Goal: Task Accomplishment & Management: Manage account settings

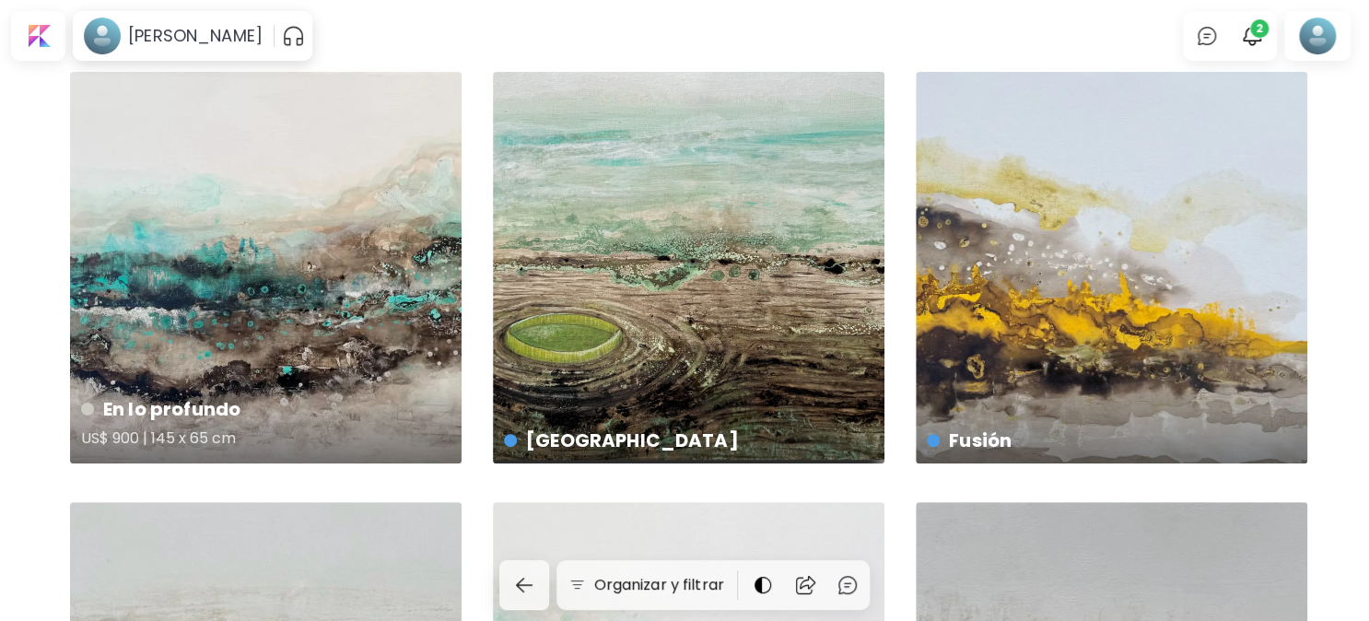
click at [260, 219] on div "En lo profundo US$ 900 | 145 x 65 cm" at bounding box center [266, 268] width 392 height 392
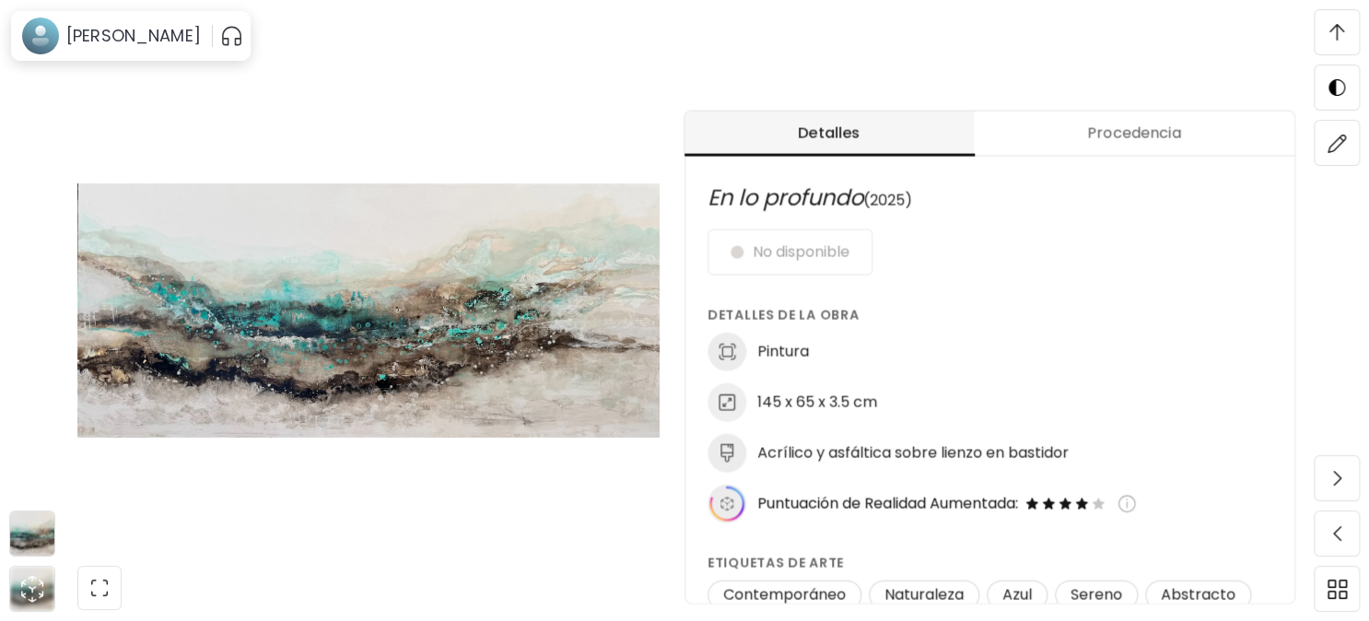
scroll to position [737, 0]
click at [761, 245] on div "No disponible" at bounding box center [990, 252] width 565 height 46
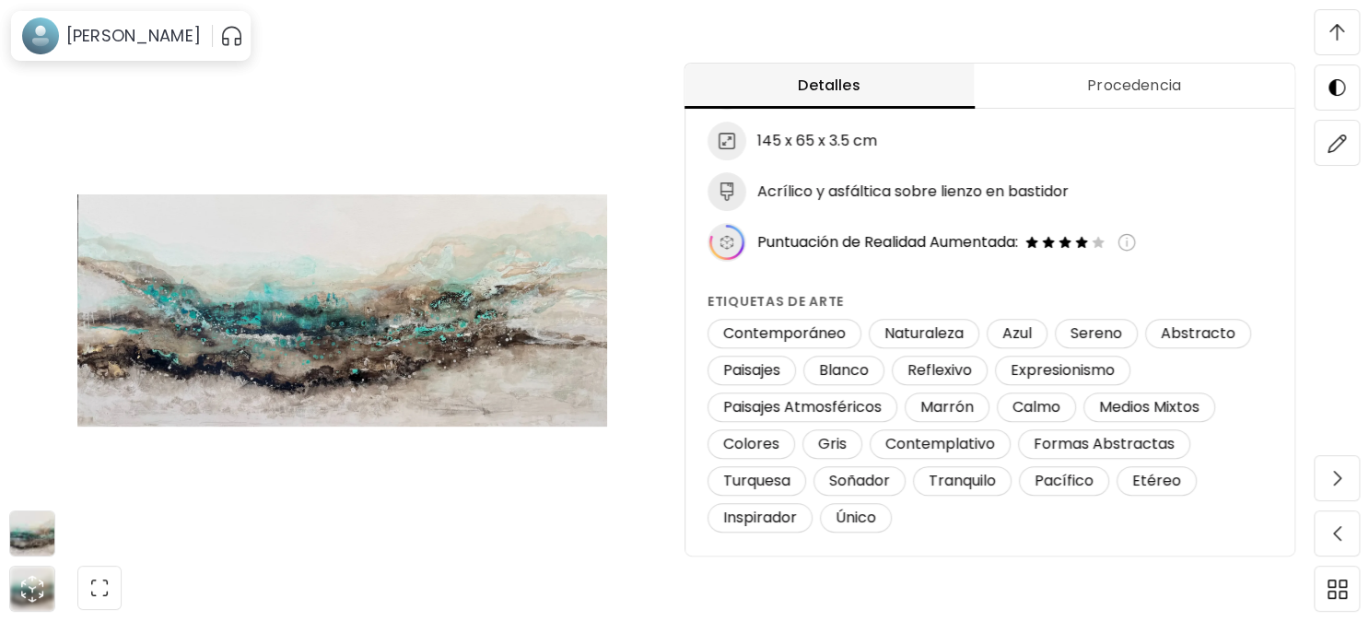
scroll to position [1467, 0]
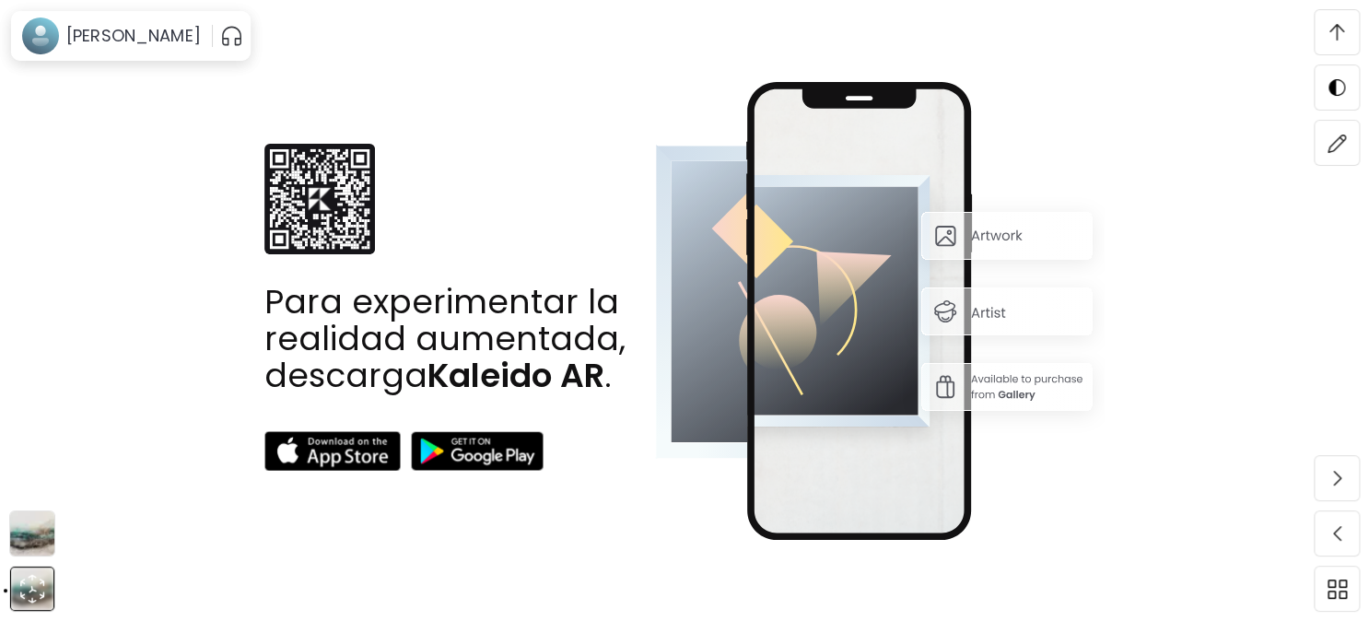
click at [37, 521] on img at bounding box center [32, 533] width 44 height 44
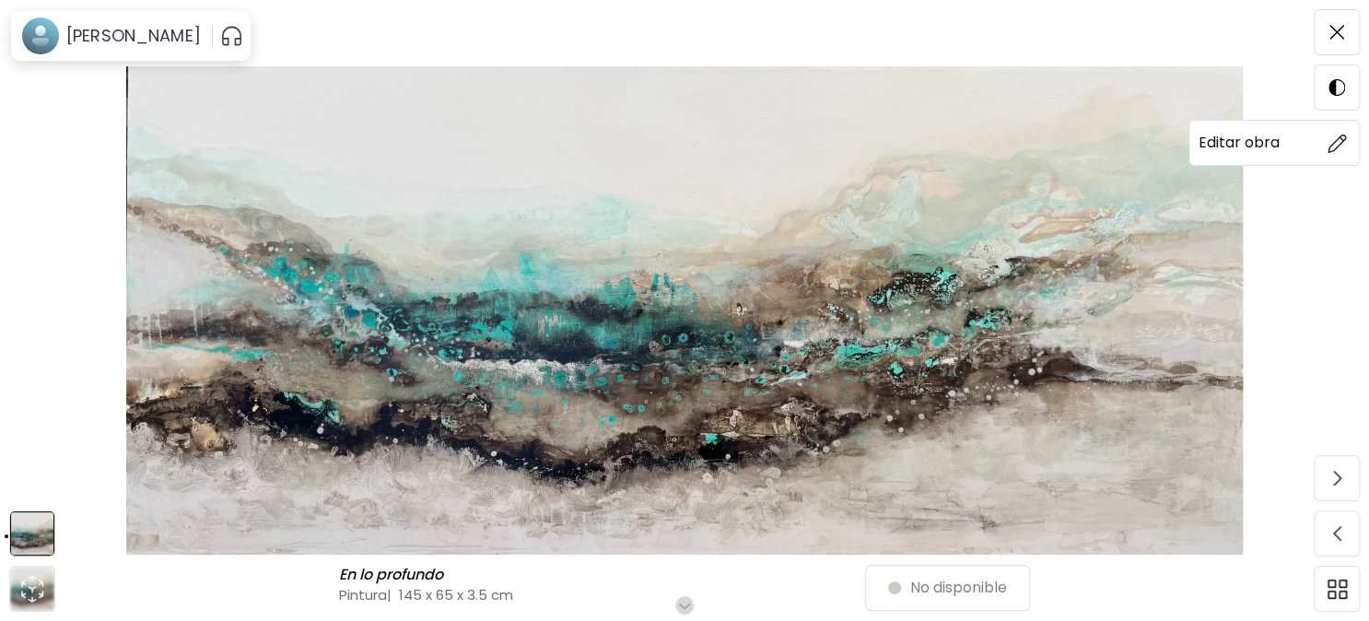
click at [1338, 135] on img at bounding box center [1337, 143] width 19 height 19
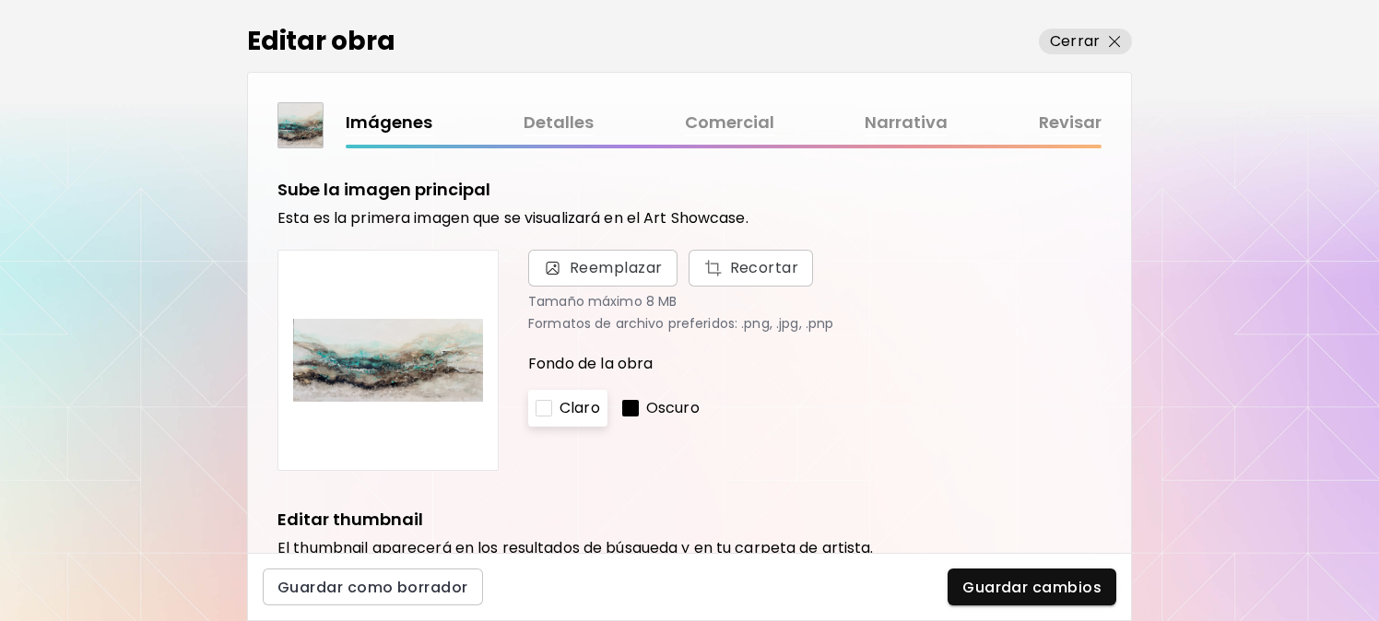
click at [753, 116] on link "Comercial" at bounding box center [729, 123] width 89 height 27
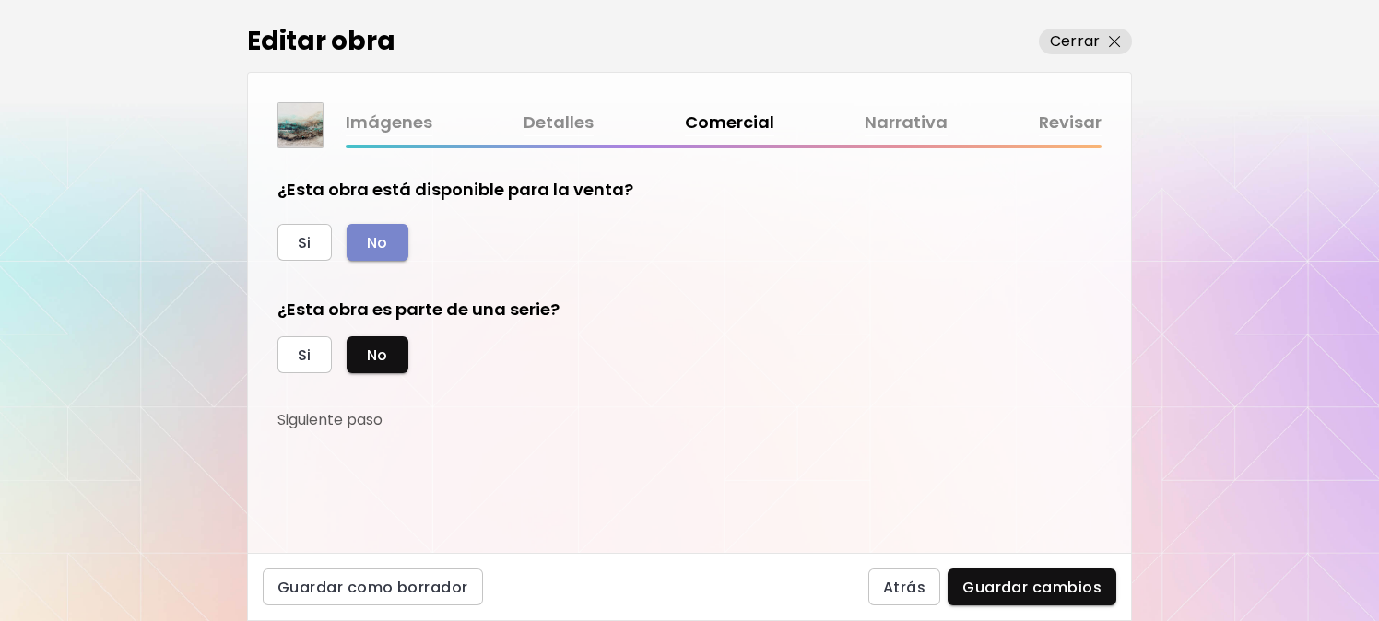
click at [389, 235] on button "No" at bounding box center [378, 242] width 62 height 37
click at [376, 353] on span "No" at bounding box center [377, 355] width 21 height 19
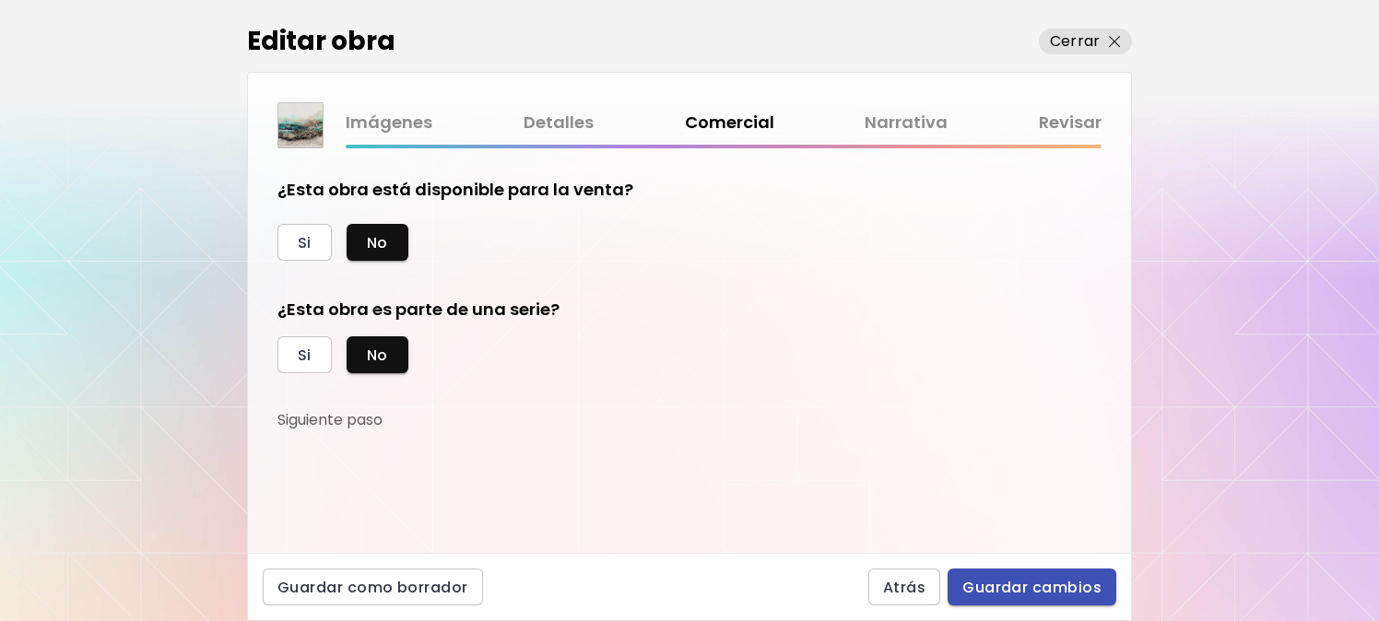
click at [1070, 579] on span "Guardar cambios" at bounding box center [1031, 587] width 139 height 19
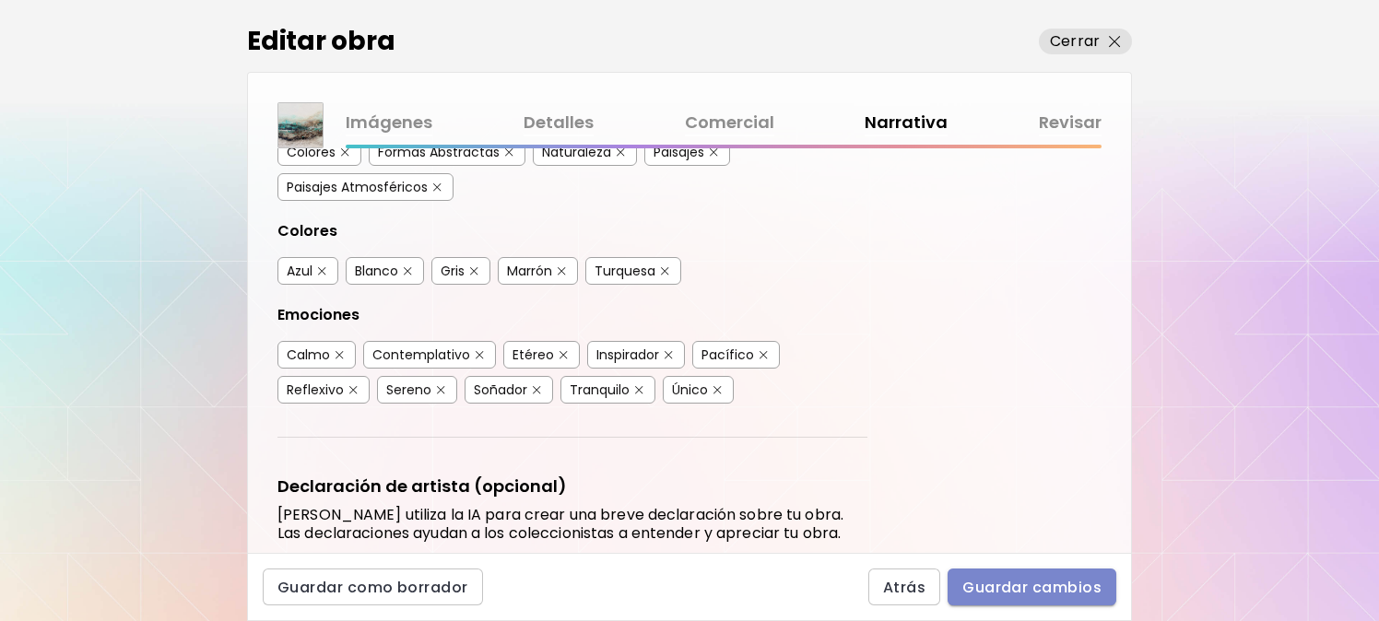
click at [1028, 584] on span "Guardar cambios" at bounding box center [1031, 587] width 139 height 19
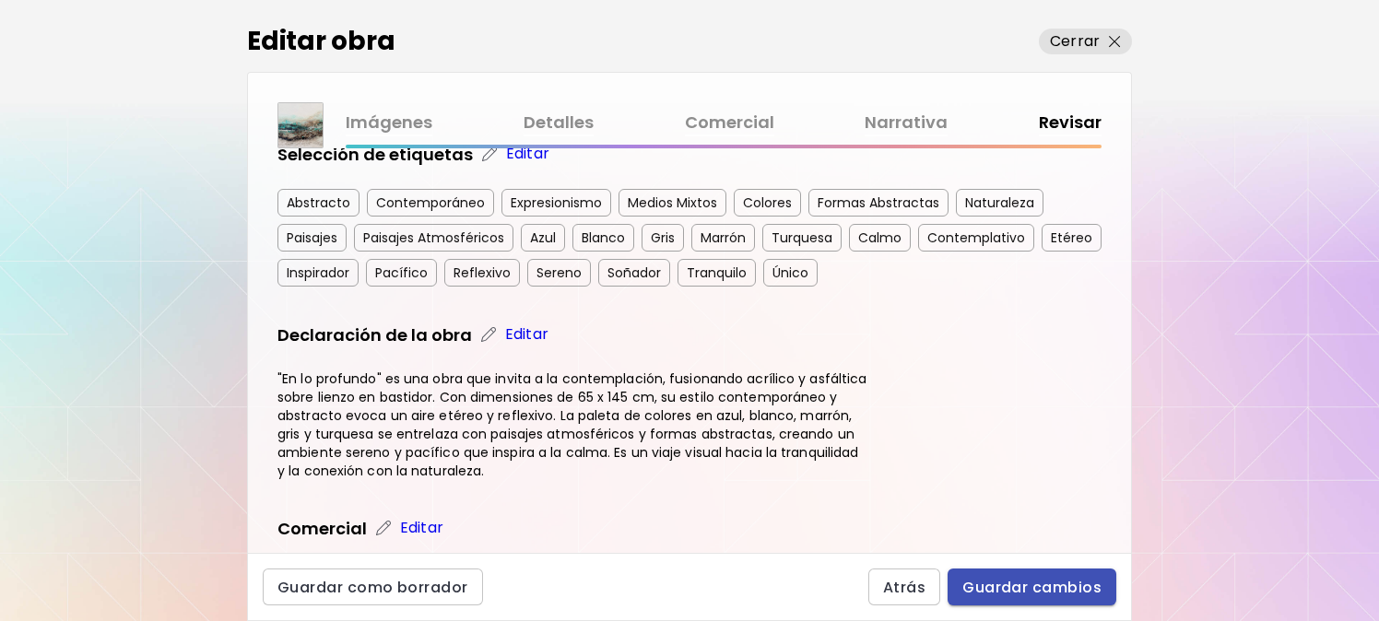
click at [1052, 582] on span "Guardar cambios" at bounding box center [1031, 587] width 139 height 19
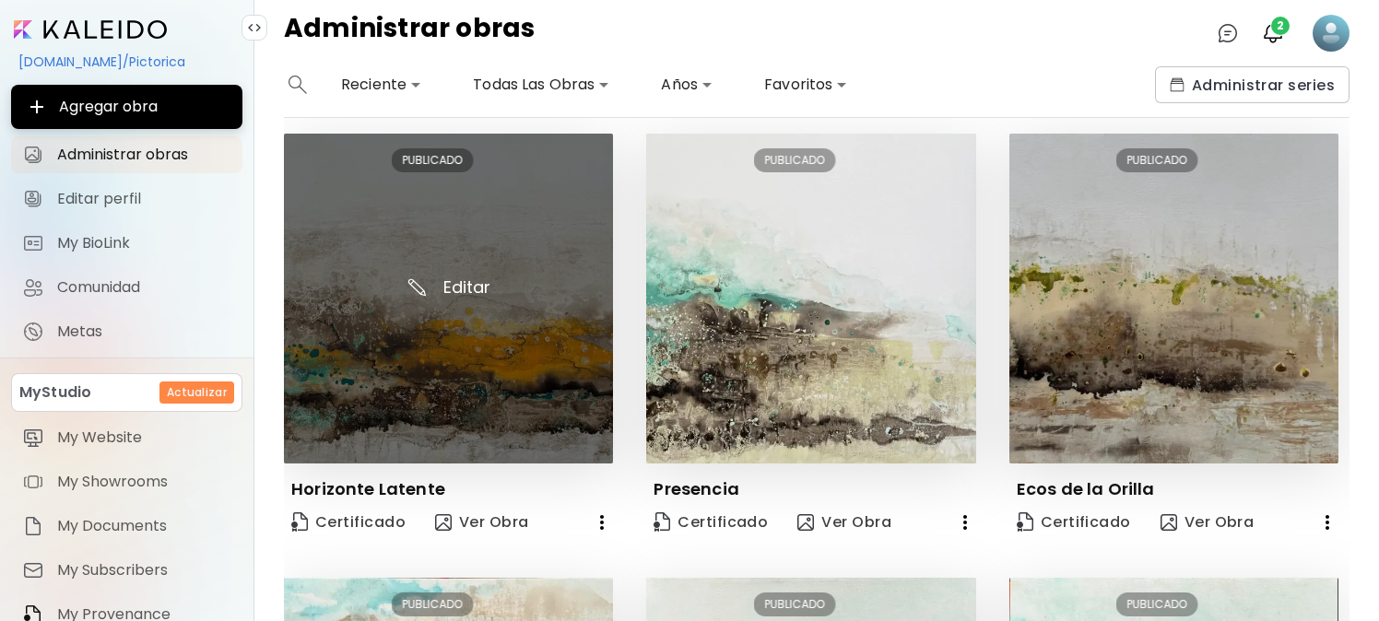
click at [459, 276] on img at bounding box center [448, 298] width 329 height 329
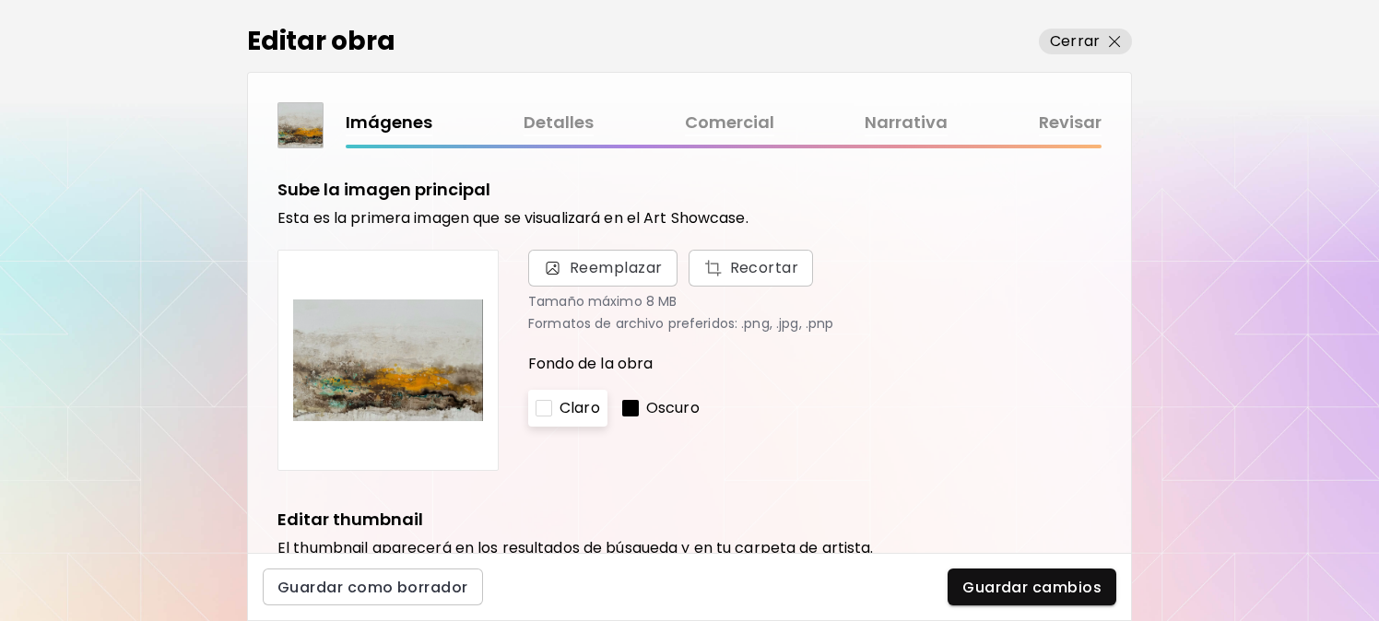
click at [719, 119] on link "Comercial" at bounding box center [729, 123] width 89 height 27
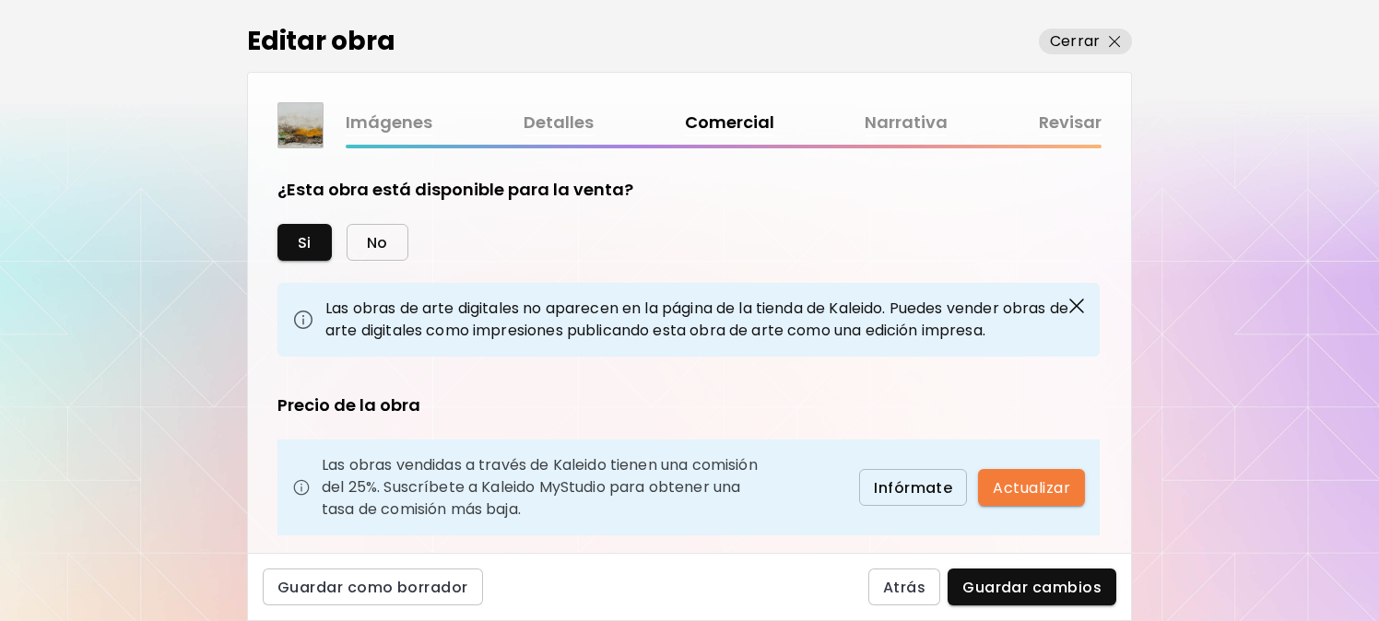
click at [393, 237] on button "No" at bounding box center [378, 242] width 62 height 37
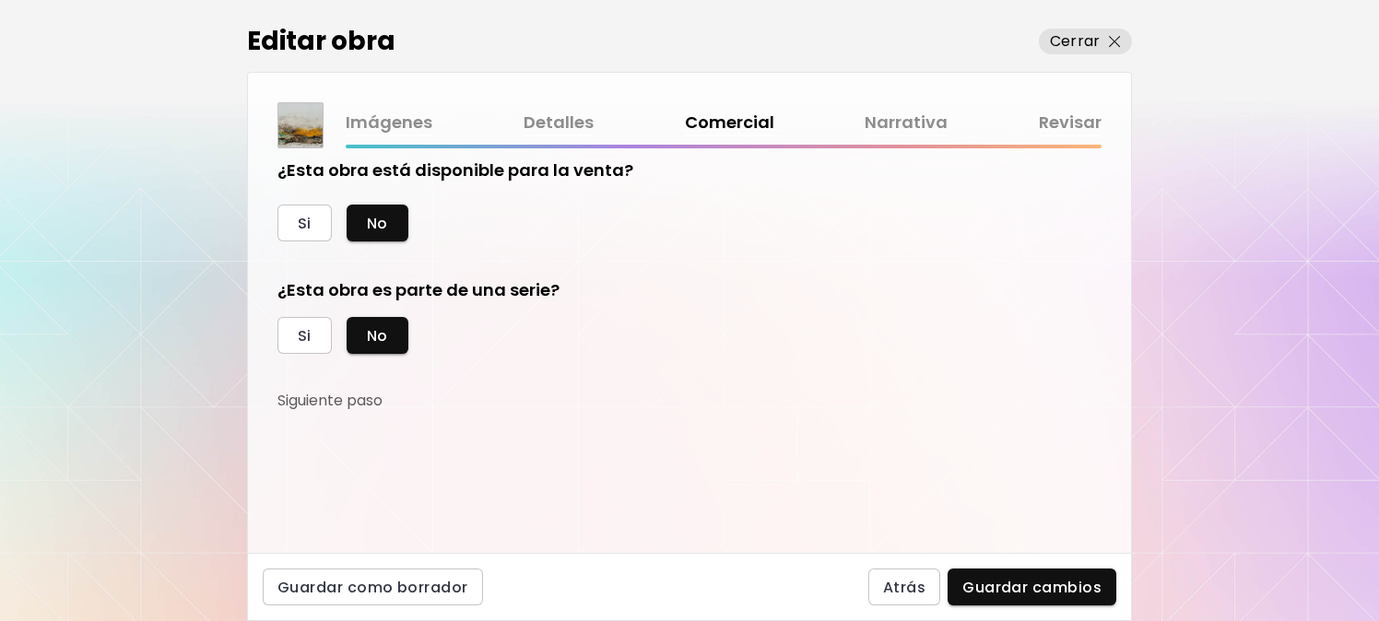
scroll to position [29, 0]
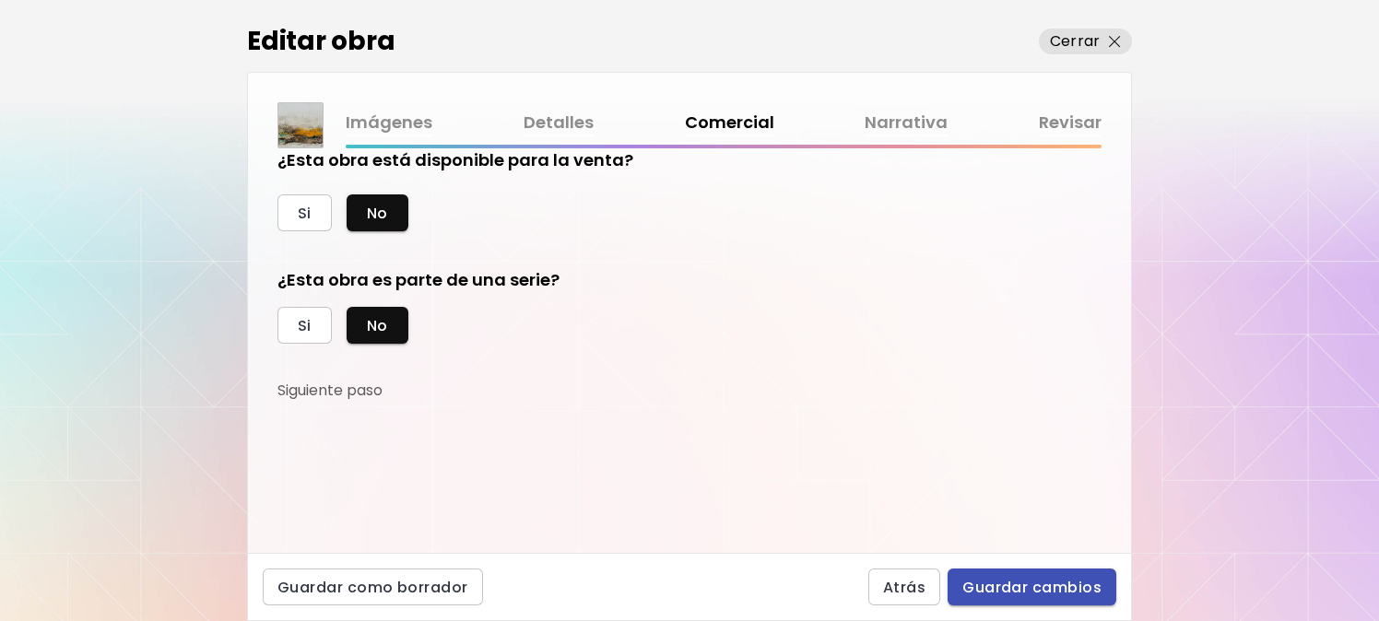
click at [1045, 581] on span "Guardar cambios" at bounding box center [1031, 587] width 139 height 19
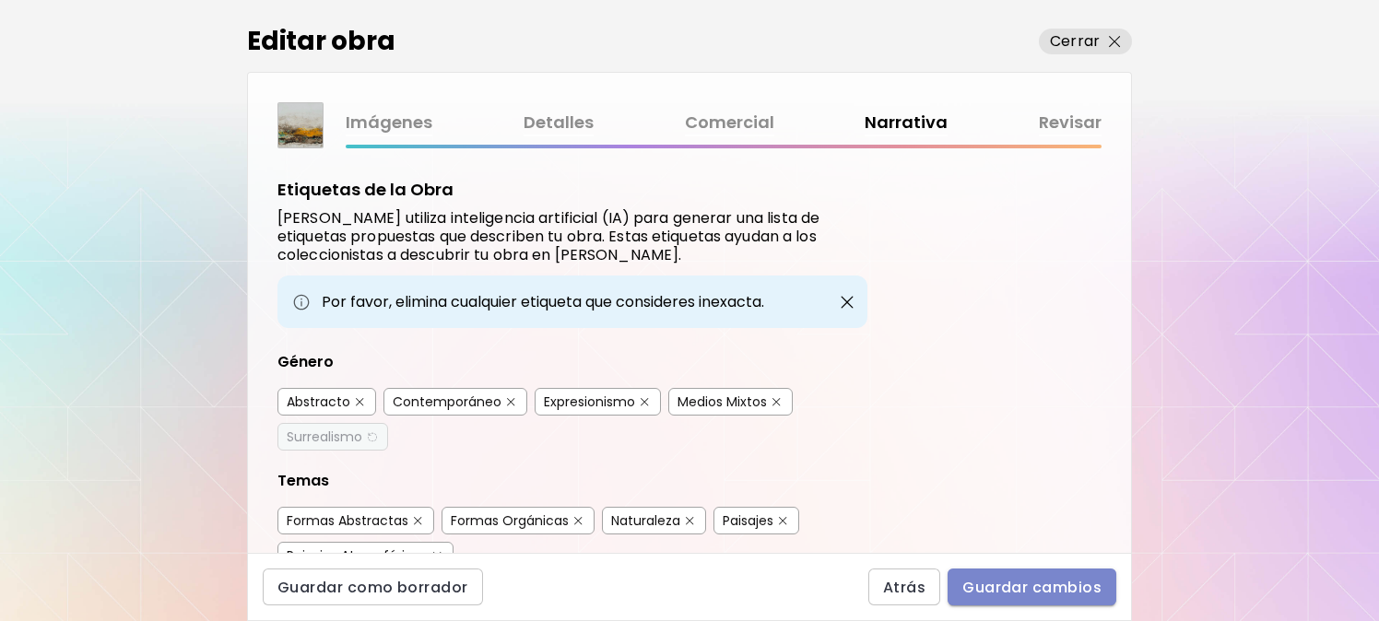
click at [1040, 586] on span "Guardar cambios" at bounding box center [1031, 587] width 139 height 19
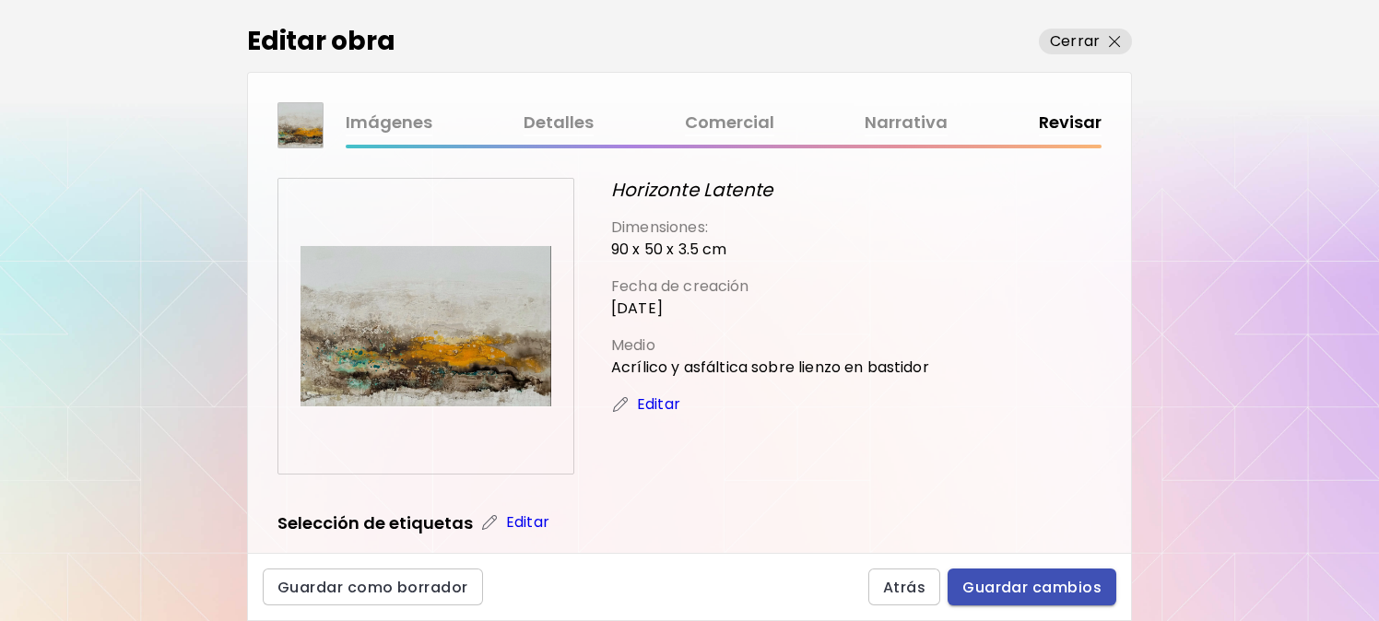
click at [1033, 593] on span "Guardar cambios" at bounding box center [1031, 587] width 139 height 19
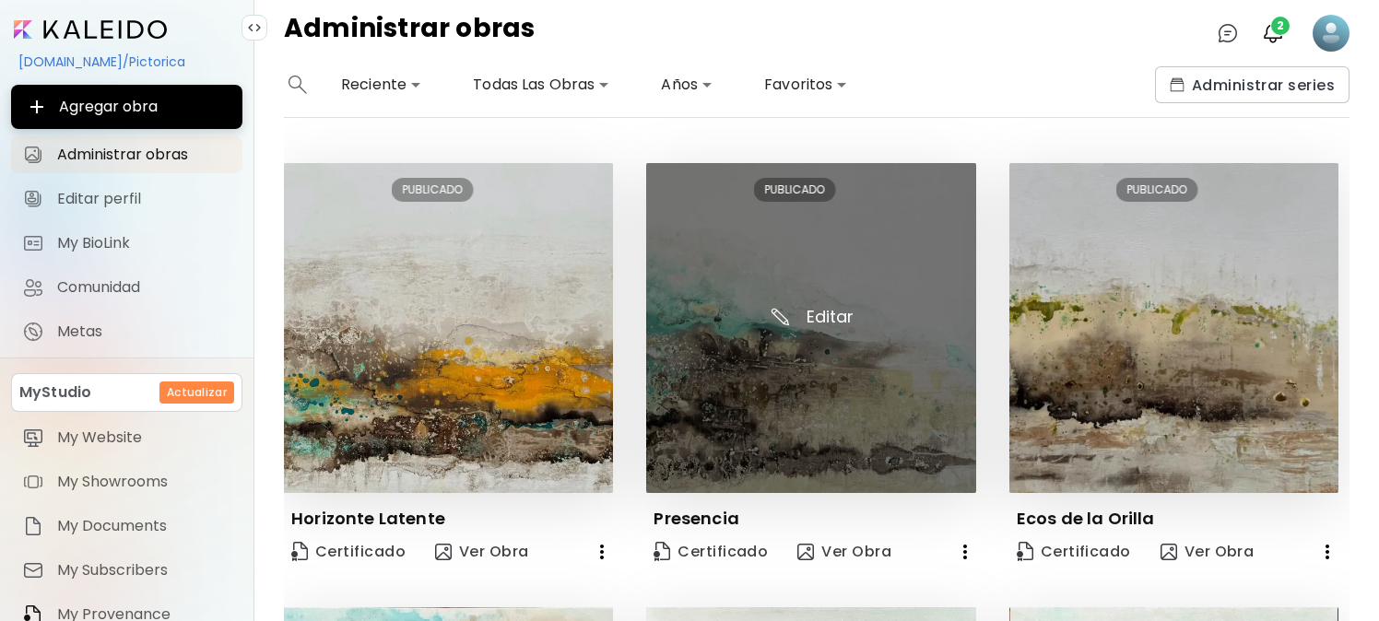
scroll to position [461, 0]
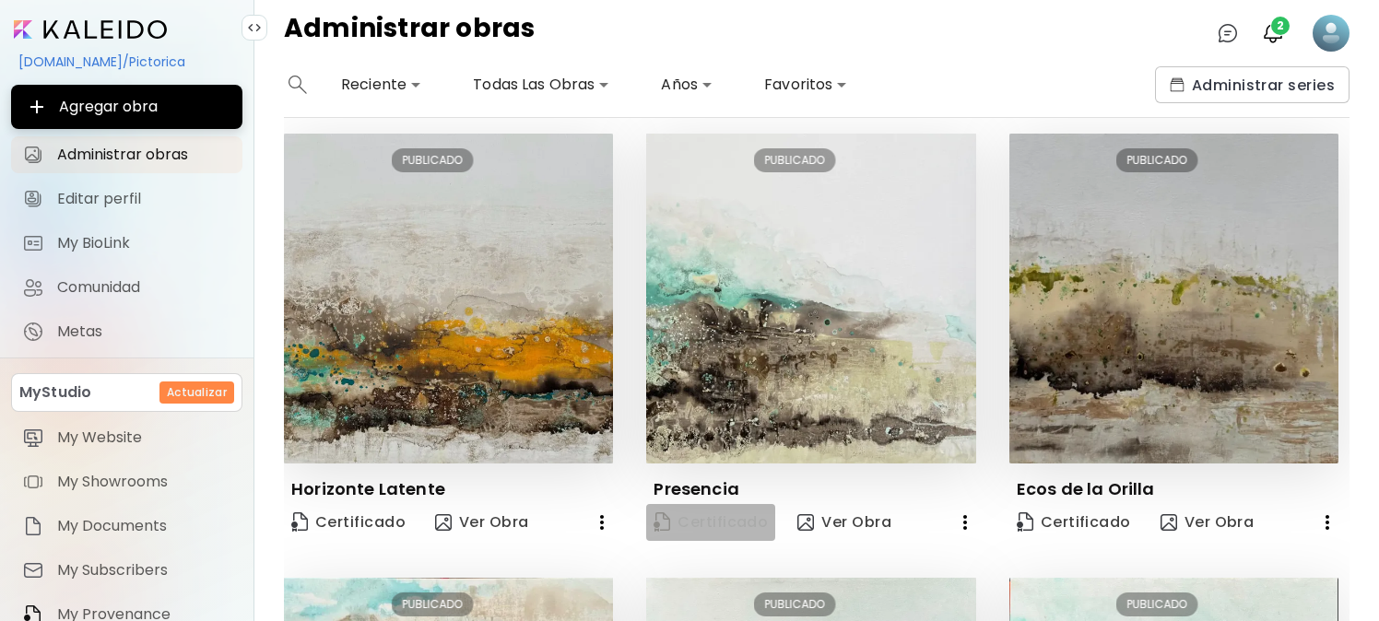
click at [720, 515] on span "Certificado" at bounding box center [710, 522] width 114 height 20
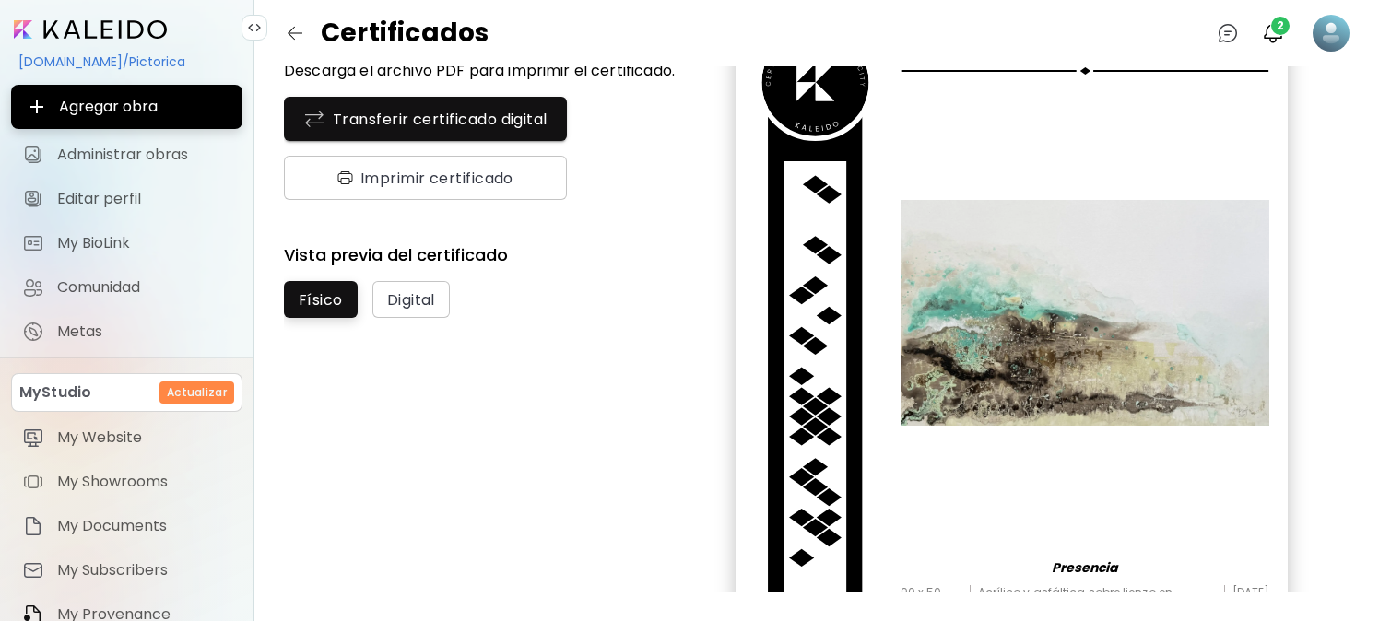
scroll to position [280, 0]
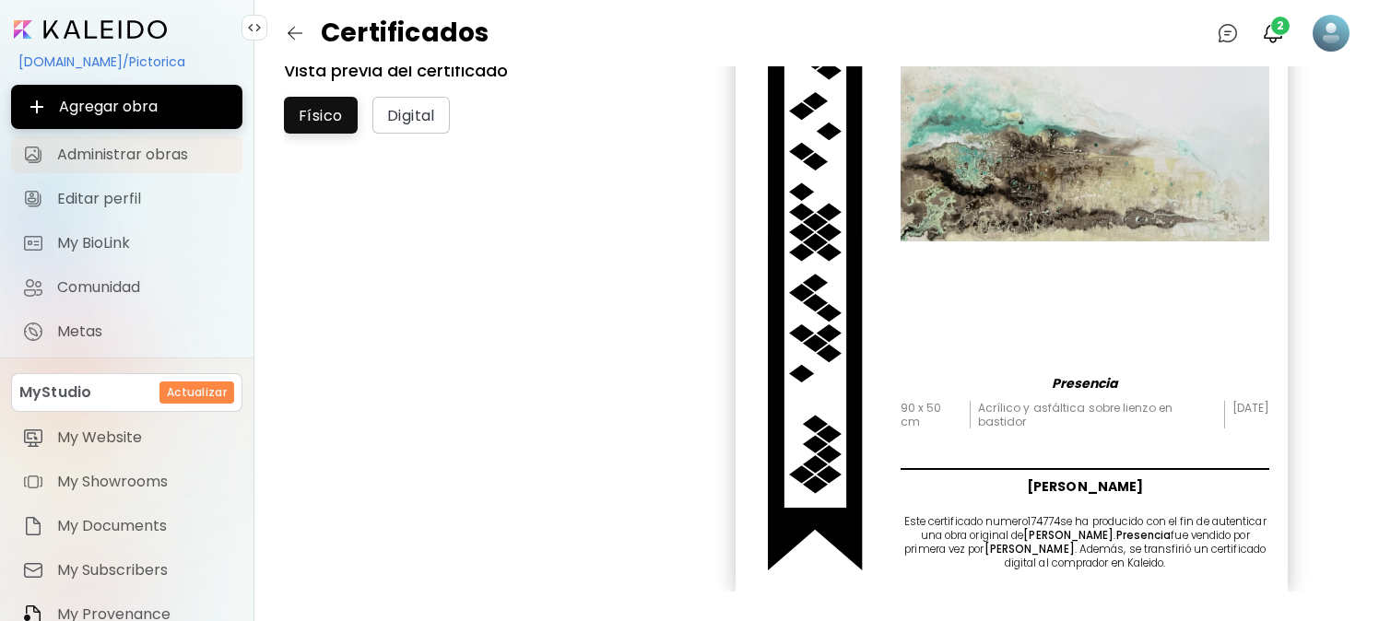
click at [81, 150] on span "Administrar obras" at bounding box center [144, 155] width 174 height 18
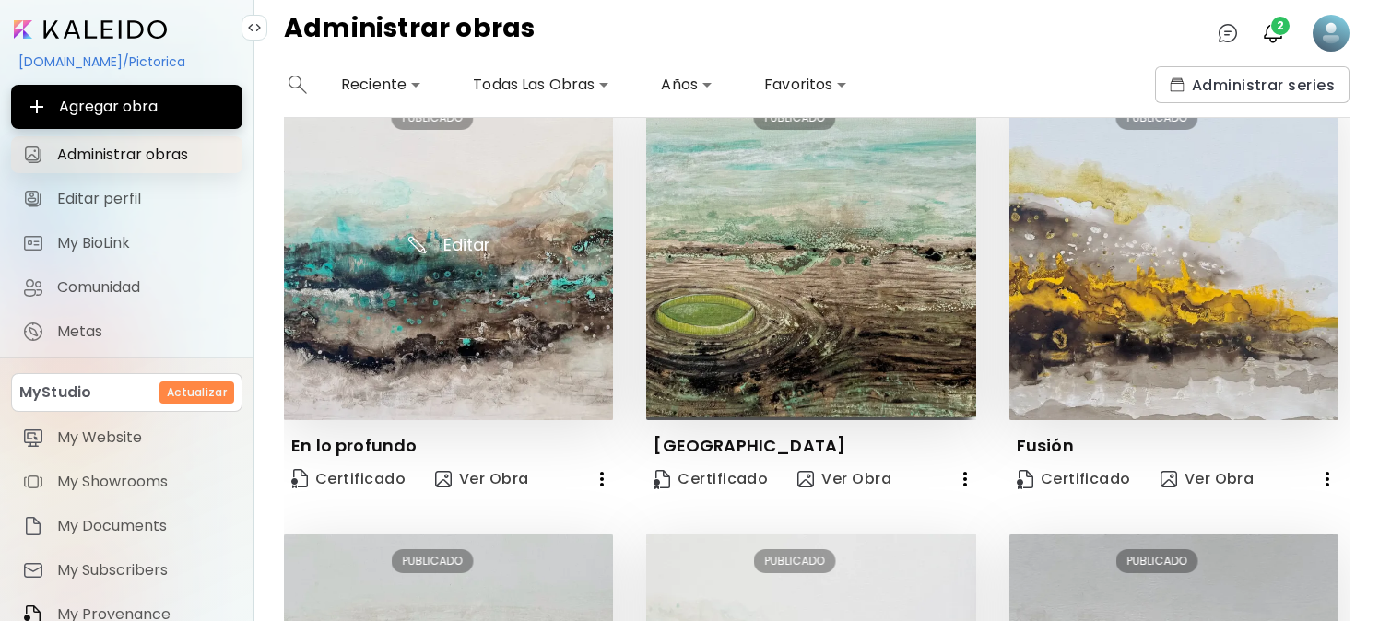
scroll to position [184, 0]
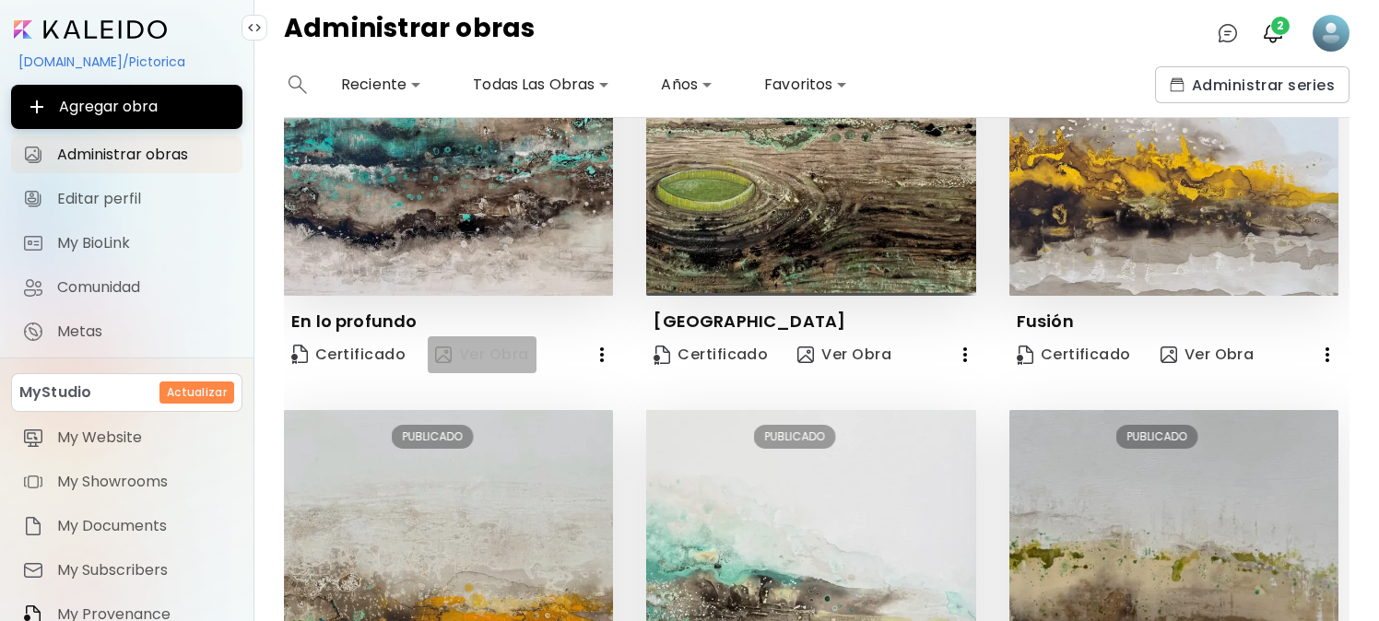
click at [480, 361] on span "Ver Obra" at bounding box center [482, 355] width 94 height 22
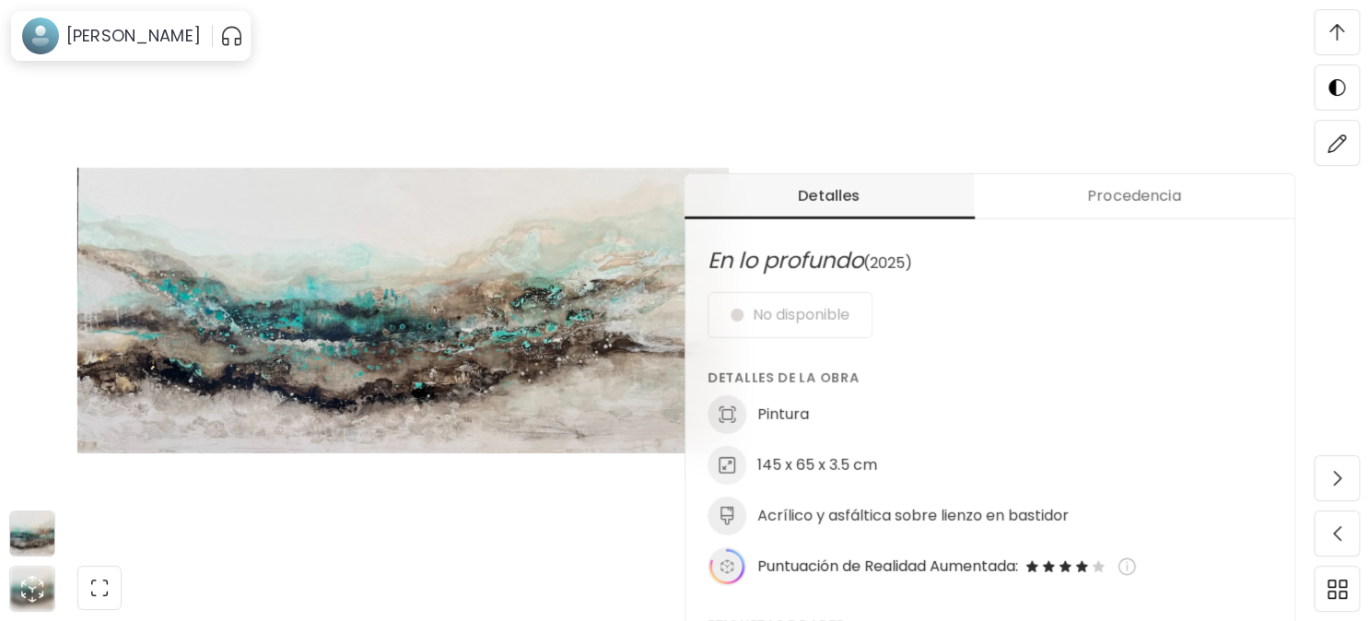
scroll to position [645, 0]
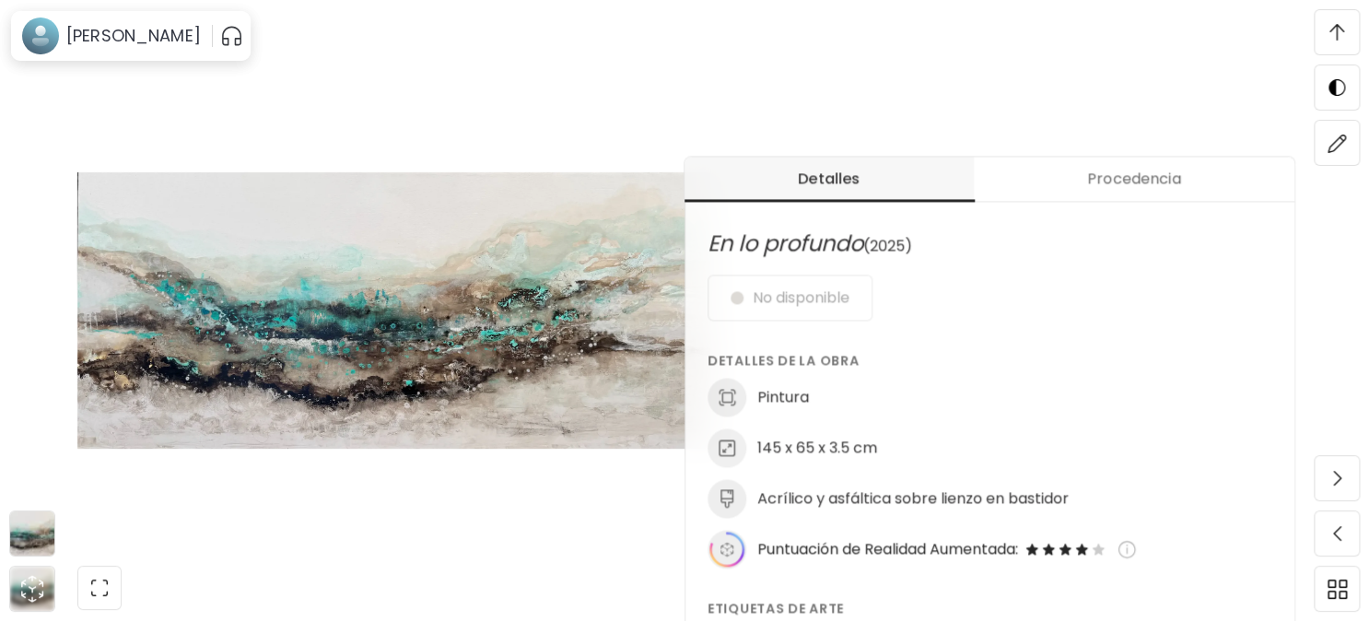
click at [794, 450] on h6 "145 x 65 x 3.5 cm" at bounding box center [818, 448] width 120 height 20
click at [1346, 135] on img at bounding box center [1337, 143] width 19 height 19
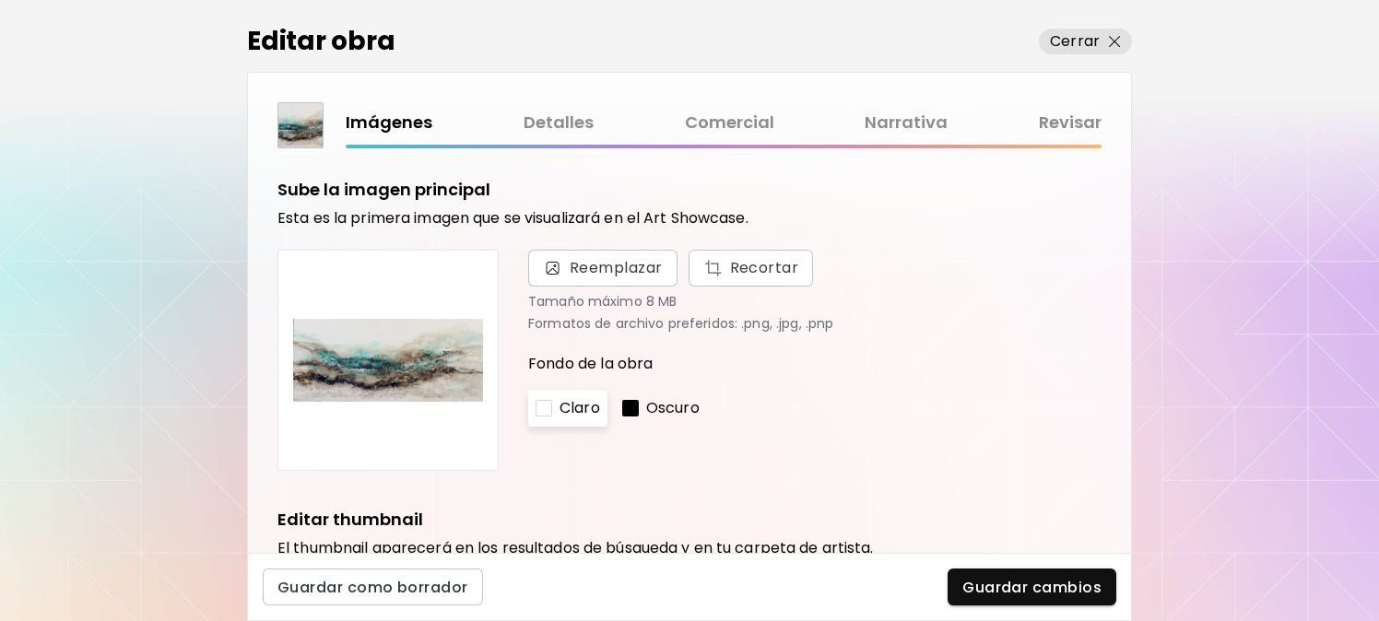
click at [557, 113] on link "Detalles" at bounding box center [558, 123] width 70 height 27
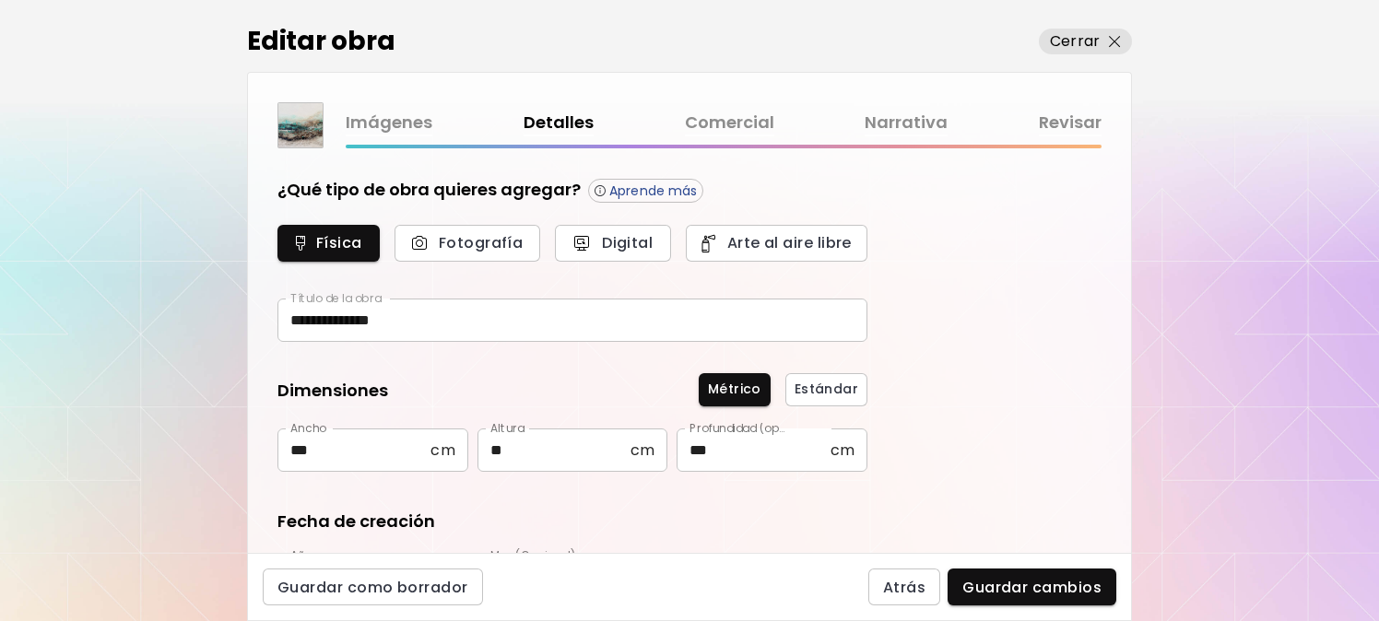
type input "********"
click at [1103, 40] on span "Cerrar" at bounding box center [1085, 41] width 71 height 22
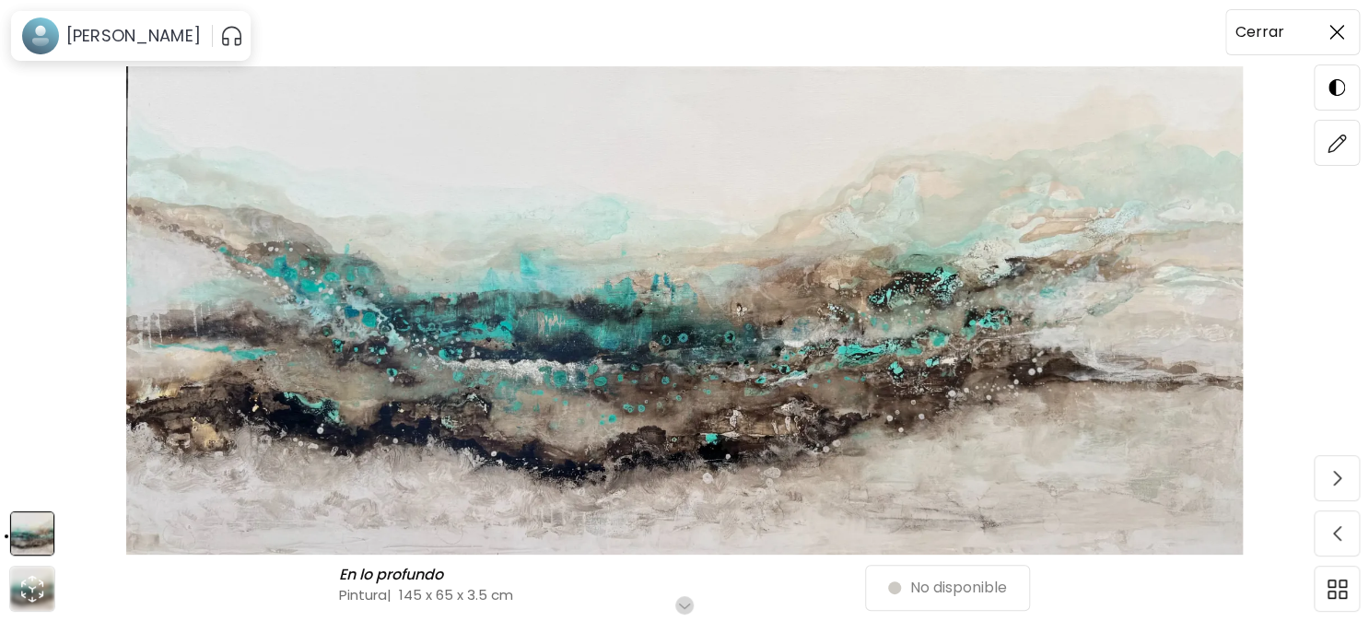
click at [1337, 36] on img at bounding box center [1337, 32] width 15 height 15
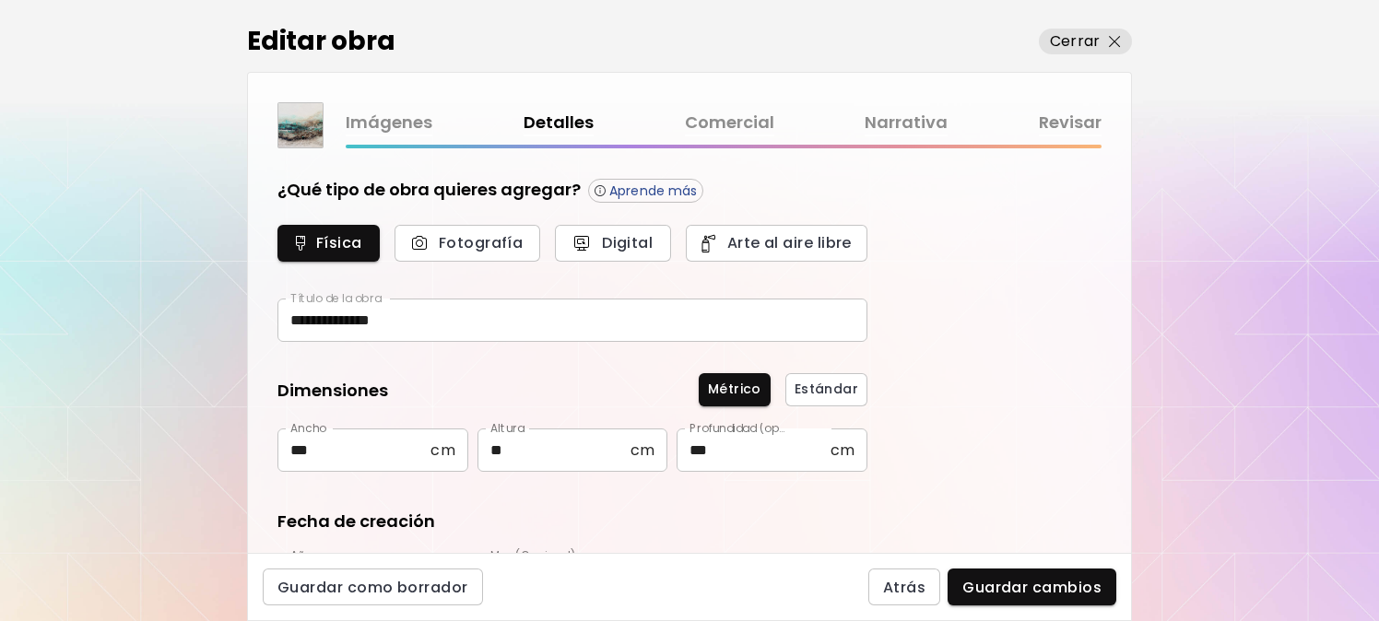
type input "********"
click at [1119, 34] on span "Cerrar" at bounding box center [1085, 41] width 71 height 22
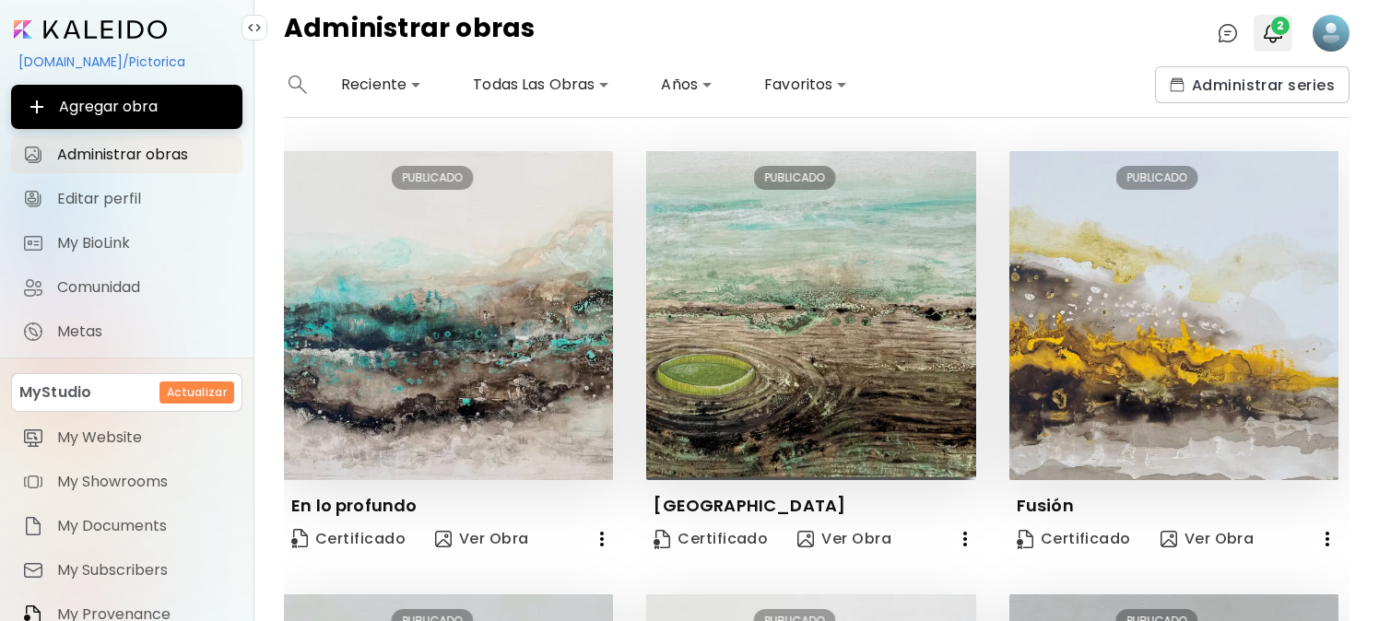
click at [1271, 24] on span "2" at bounding box center [1280, 26] width 18 height 18
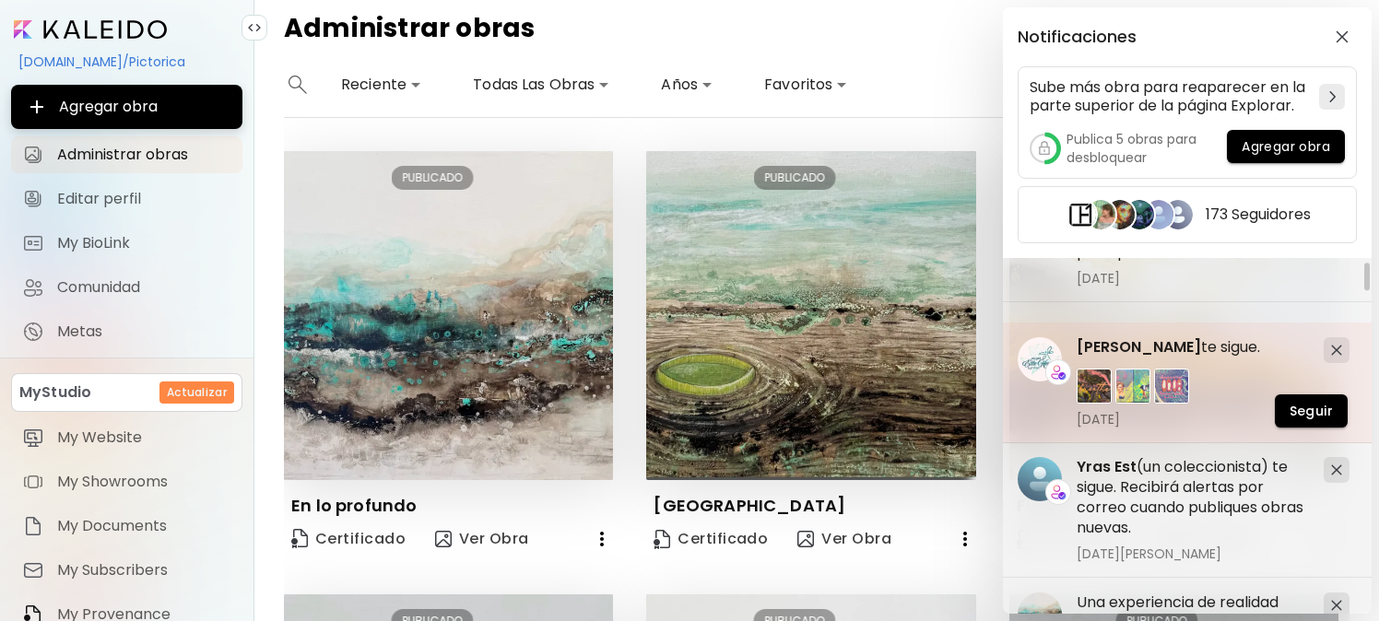
scroll to position [92, 0]
click at [1302, 405] on span "Seguir" at bounding box center [1310, 410] width 43 height 19
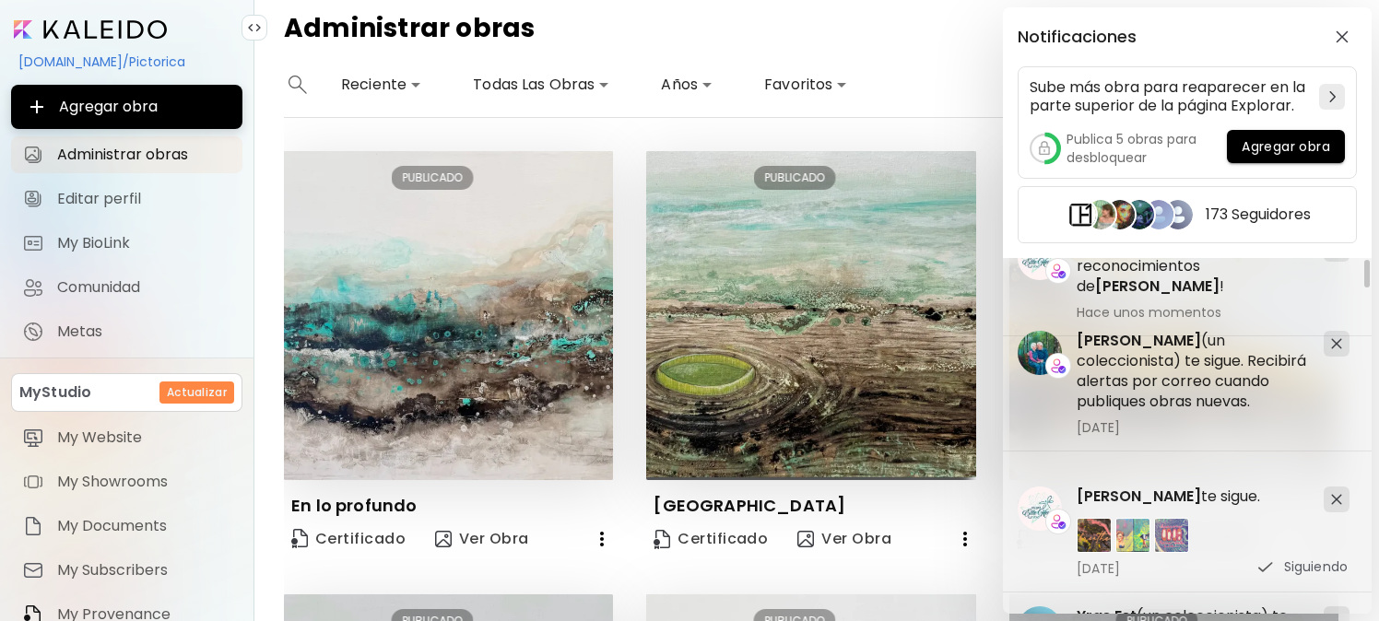
scroll to position [0, 0]
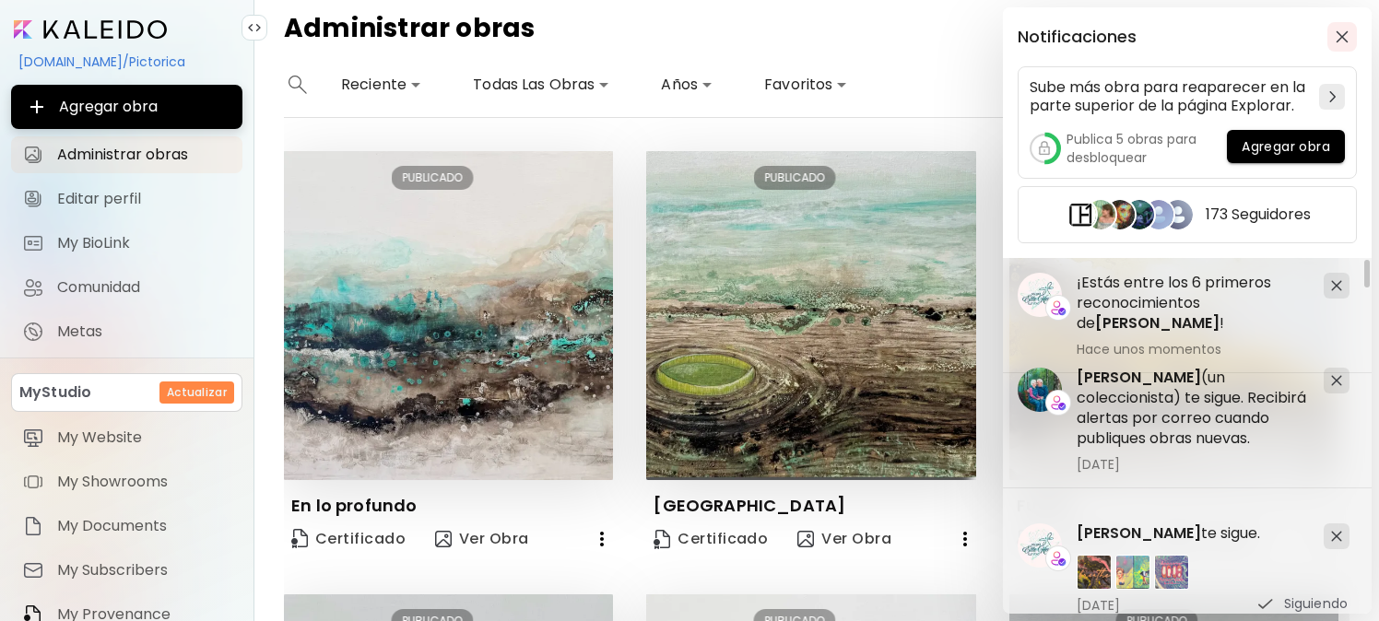
click at [1334, 36] on span "button" at bounding box center [1342, 36] width 20 height 13
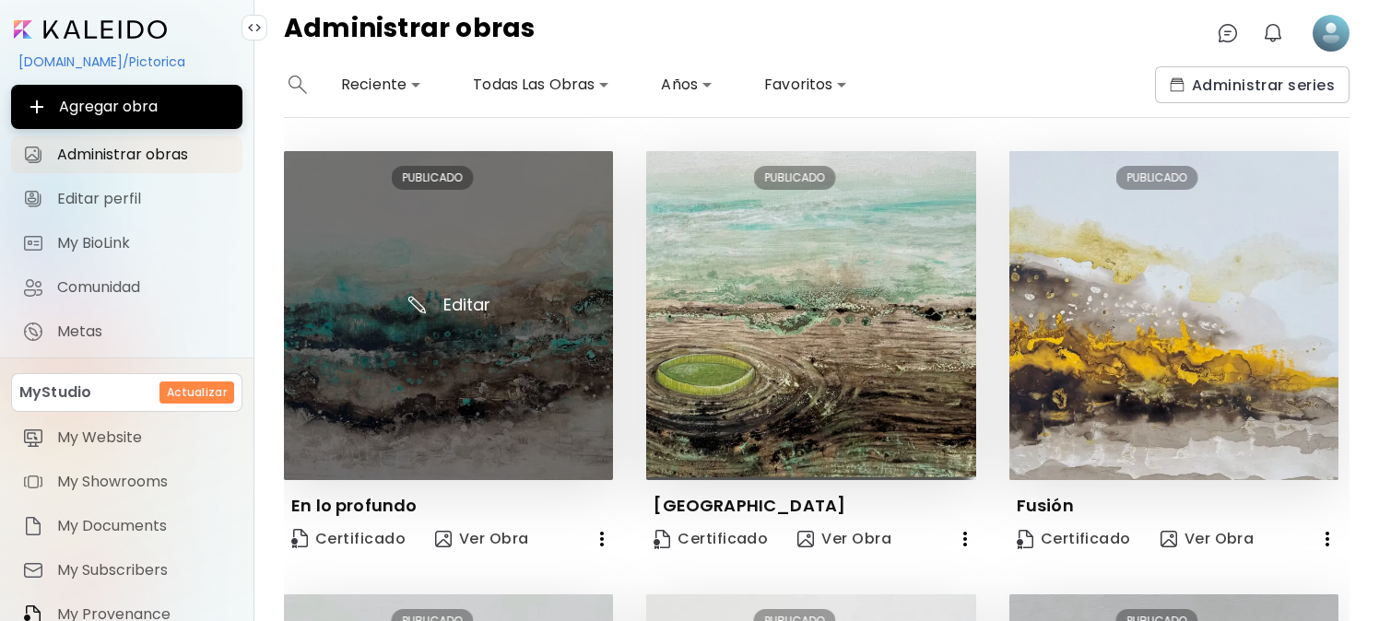
click at [465, 299] on img at bounding box center [448, 315] width 329 height 329
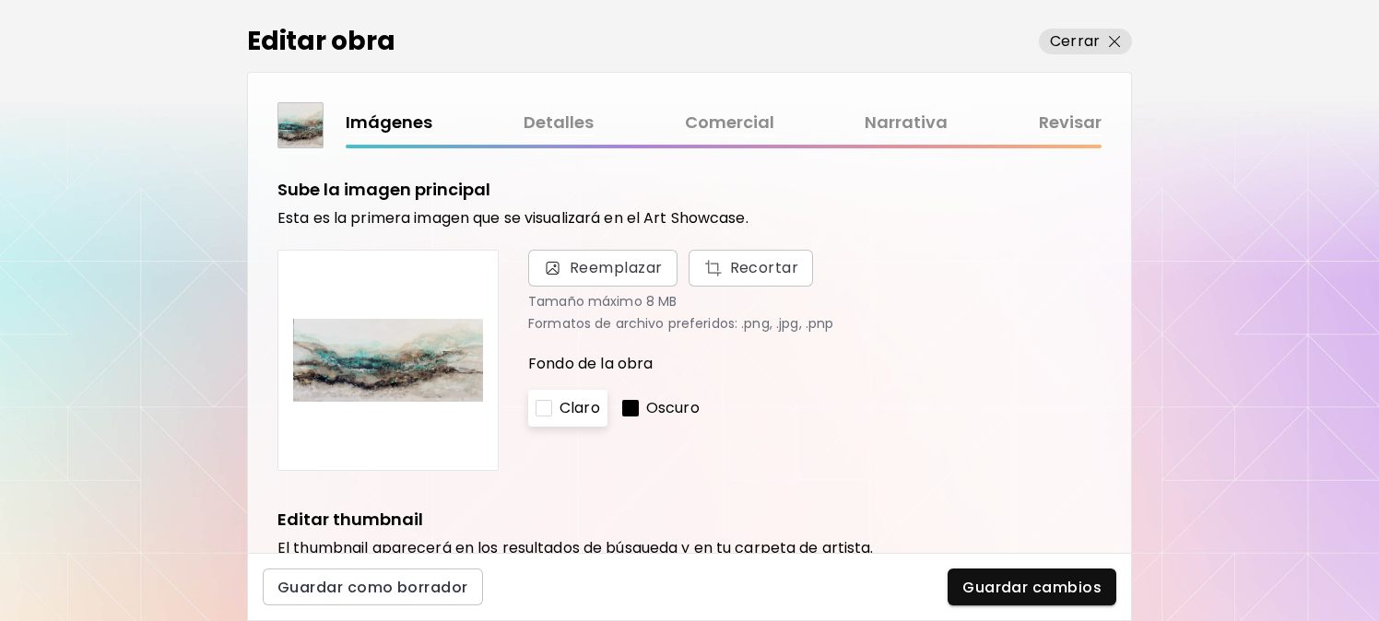
click at [562, 119] on link "Detalles" at bounding box center [558, 123] width 70 height 27
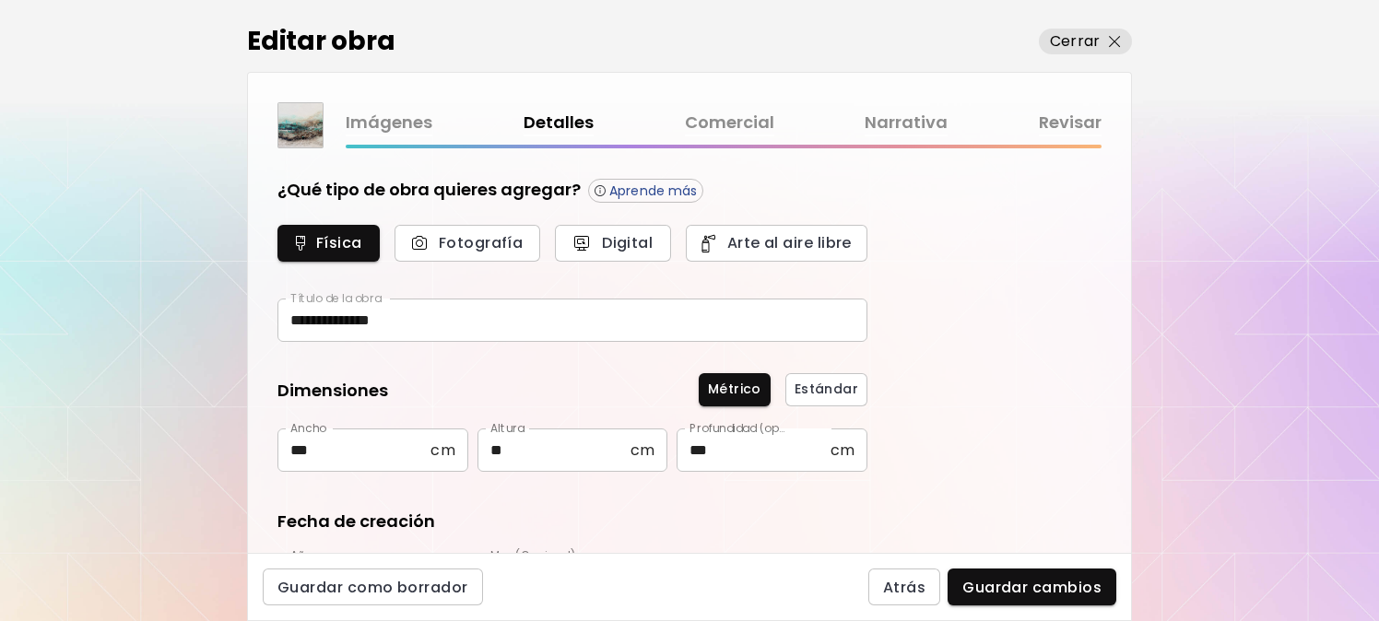
type input "********"
click at [1072, 41] on p "Cerrar" at bounding box center [1075, 41] width 50 height 22
